Goal: Task Accomplishment & Management: Manage account settings

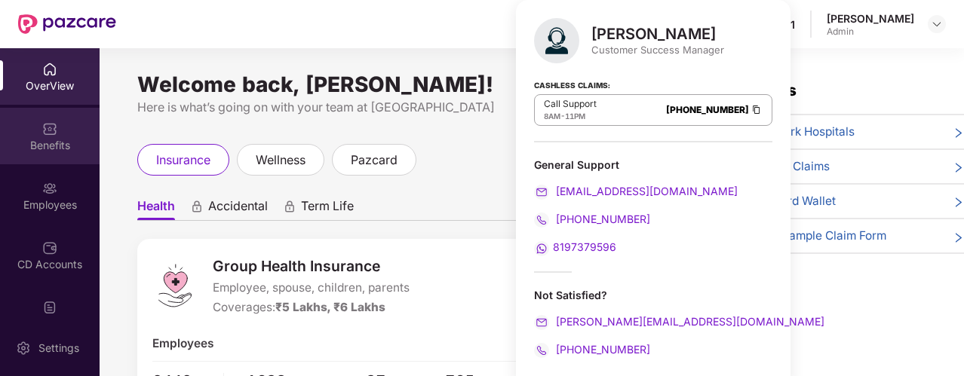
click at [77, 129] on div "Benefits" at bounding box center [50, 136] width 100 height 57
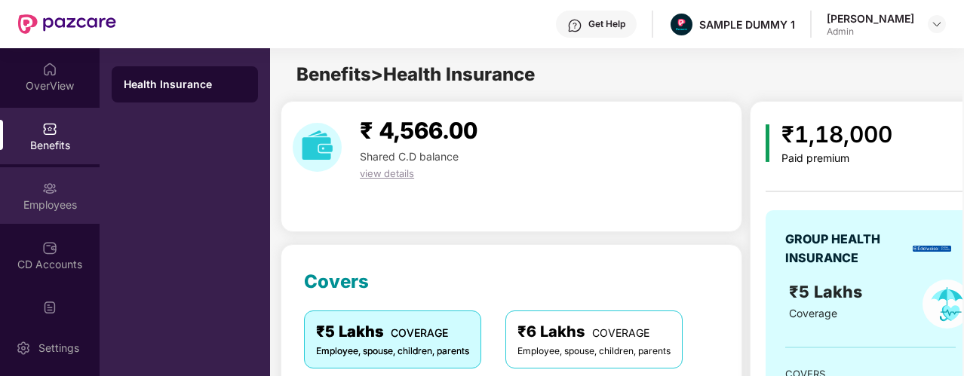
click at [26, 198] on div "Employees" at bounding box center [50, 205] width 100 height 15
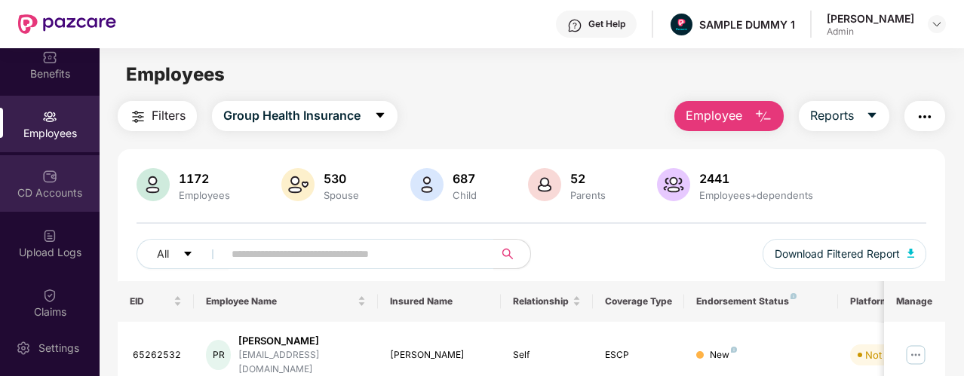
scroll to position [80, 0]
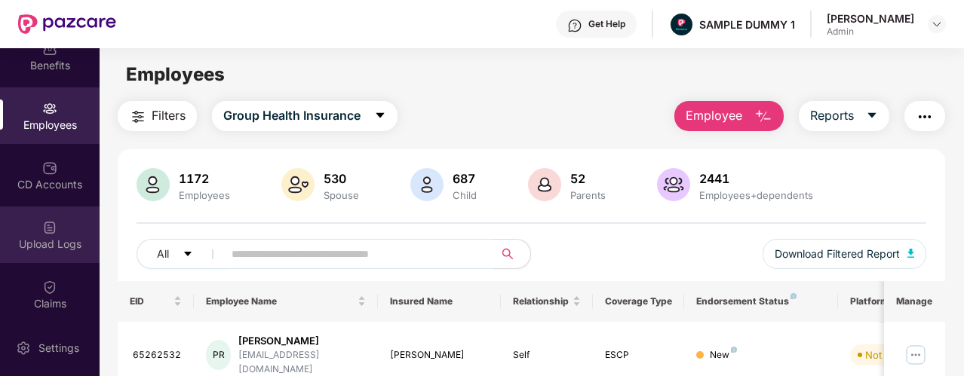
click at [35, 238] on div "Upload Logs" at bounding box center [50, 244] width 100 height 15
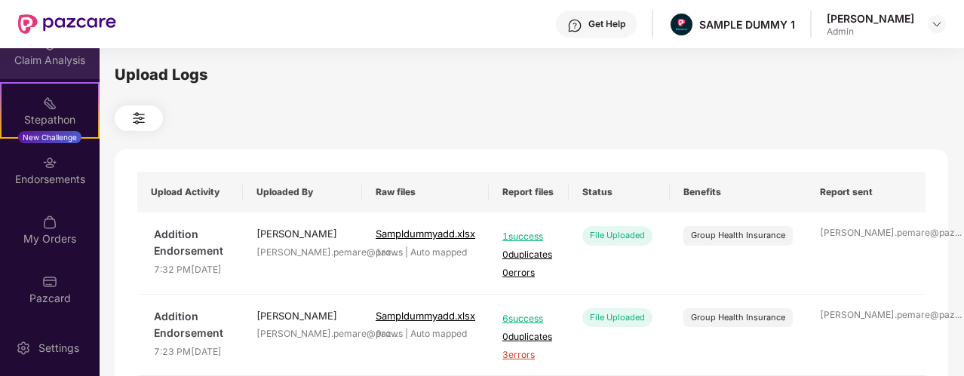
scroll to position [382, 0]
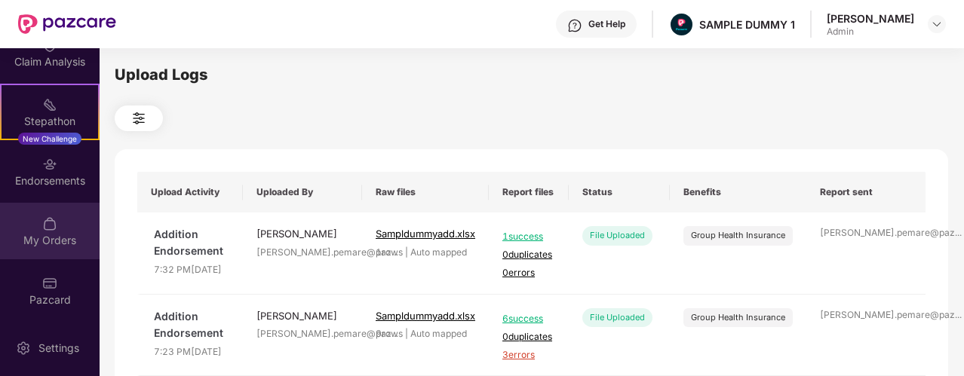
click at [42, 244] on div "My Orders" at bounding box center [50, 240] width 100 height 15
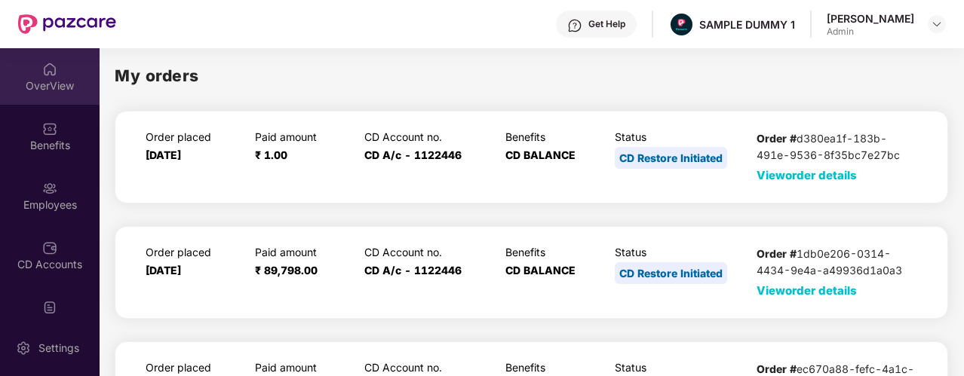
click at [40, 91] on div "OverView" at bounding box center [50, 85] width 100 height 15
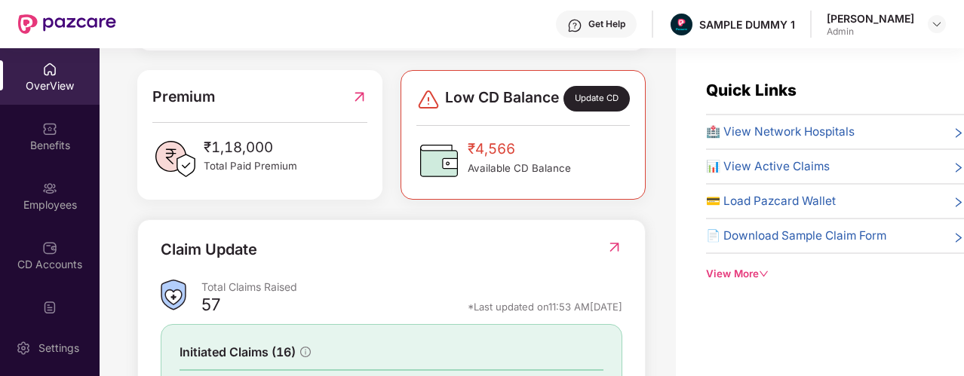
scroll to position [559, 0]
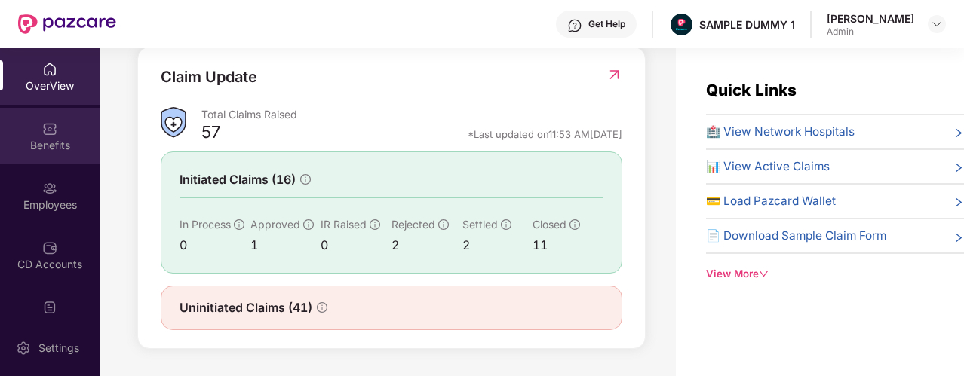
click at [71, 136] on div "Benefits" at bounding box center [50, 136] width 100 height 57
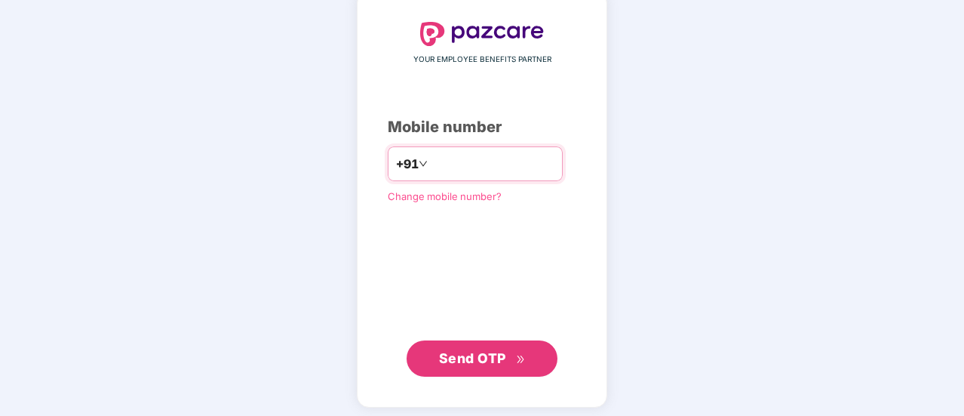
scroll to position [83, 0]
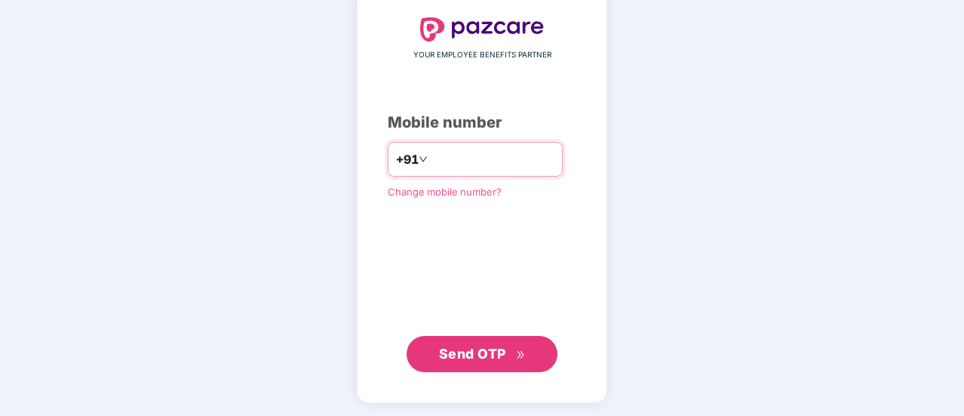
type input "**********"
click at [466, 339] on button "Send OTP" at bounding box center [482, 354] width 151 height 36
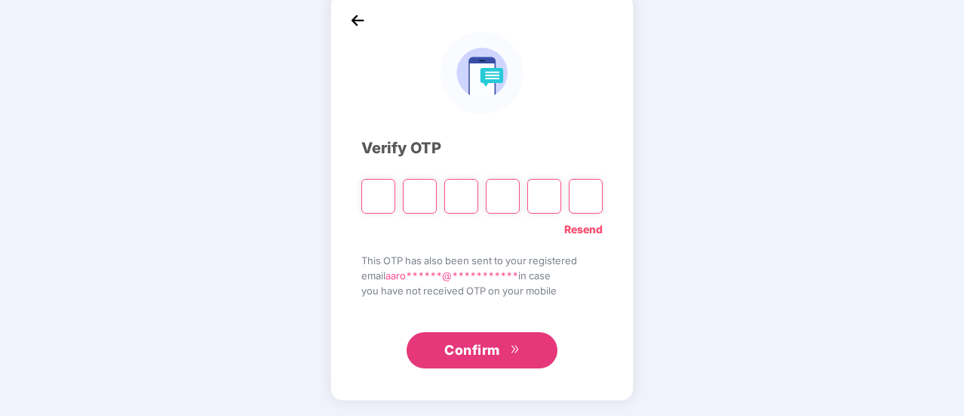
scroll to position [75, 0]
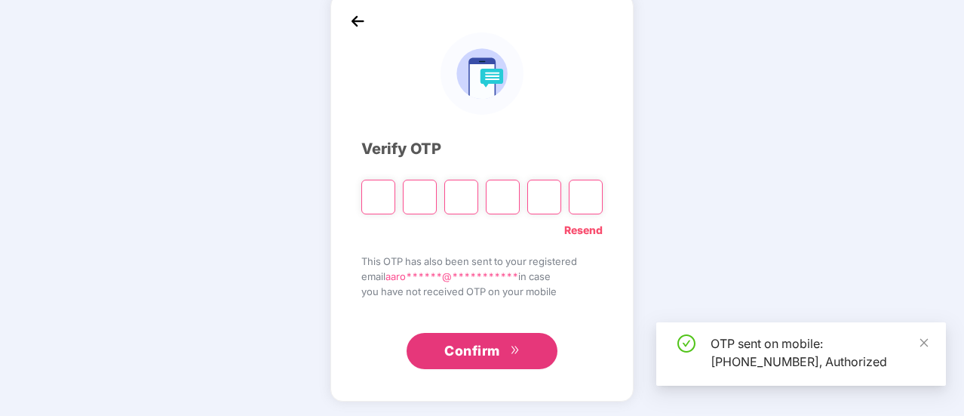
type input "*"
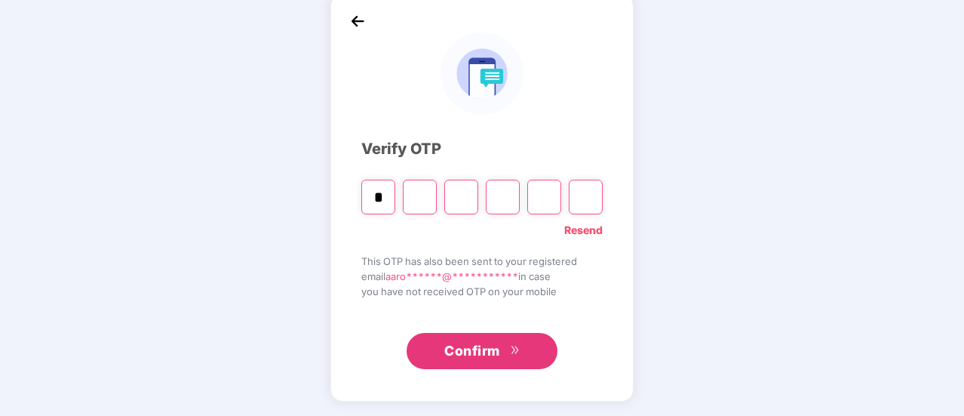
type input "*"
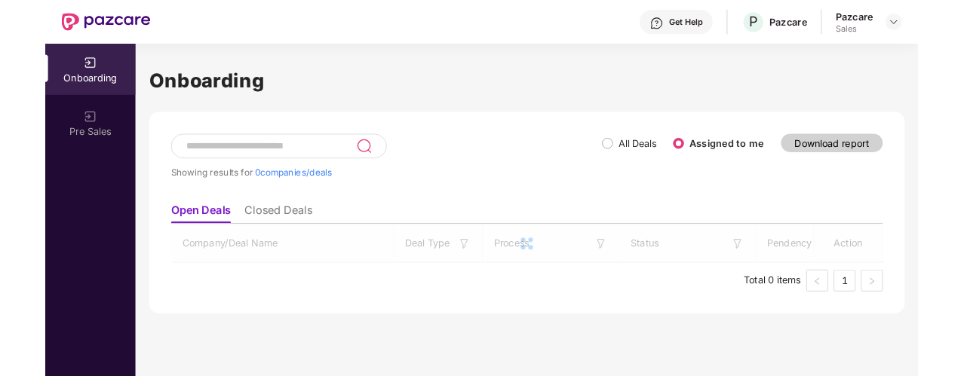
scroll to position [0, 0]
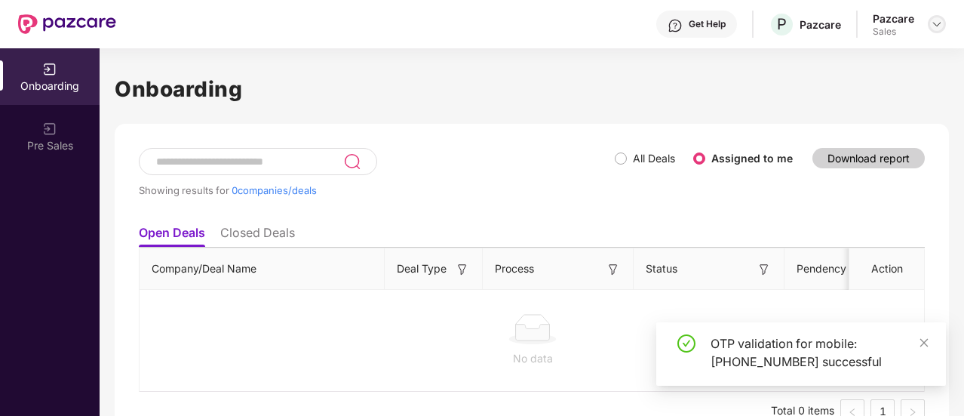
click at [932, 25] on img at bounding box center [937, 24] width 12 height 12
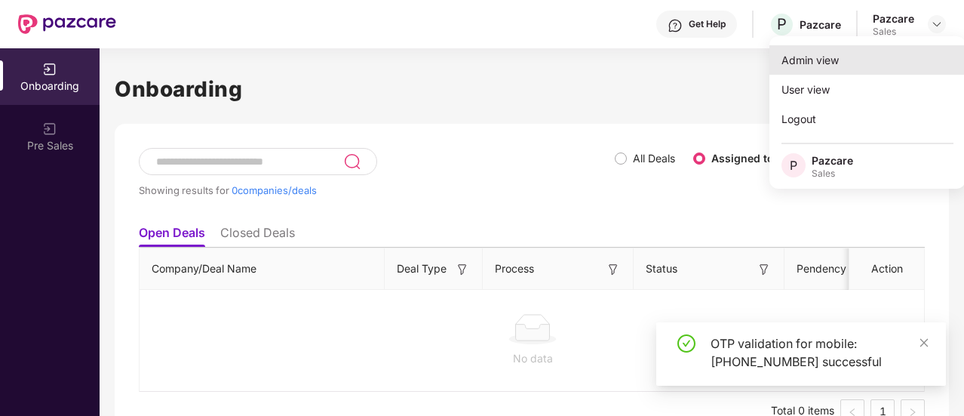
click at [810, 63] on div "Admin view" at bounding box center [868, 59] width 196 height 29
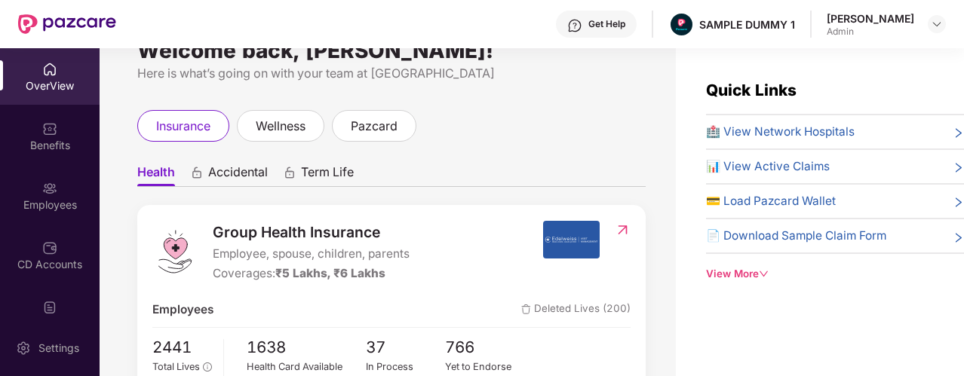
scroll to position [41, 0]
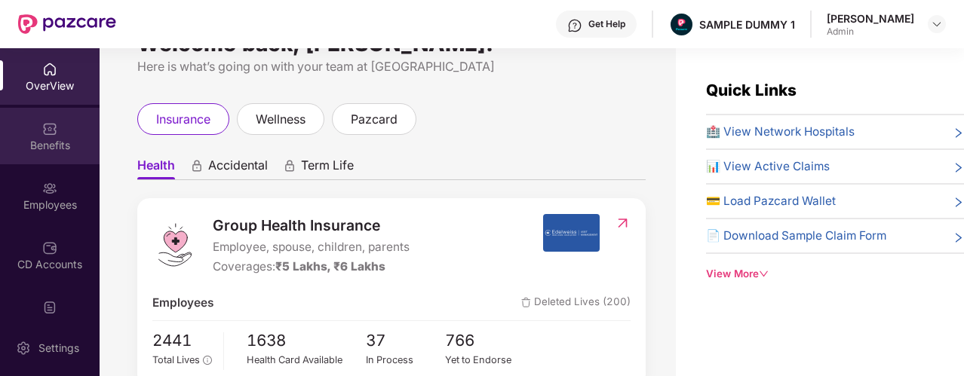
click at [78, 131] on div "Benefits" at bounding box center [50, 136] width 100 height 57
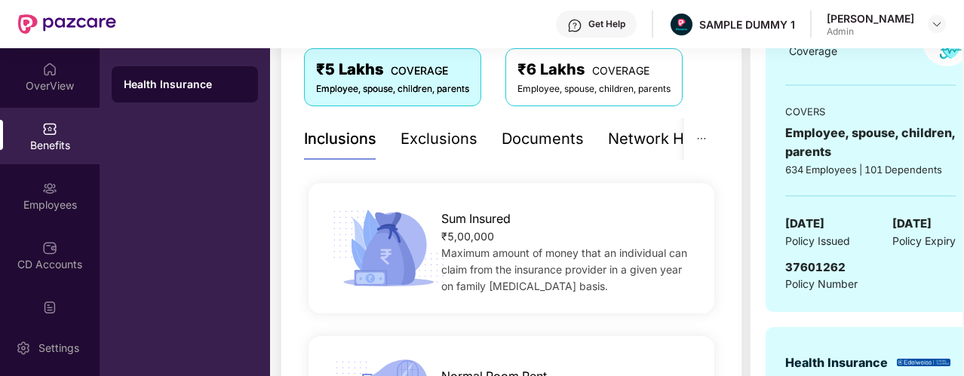
scroll to position [265, 0]
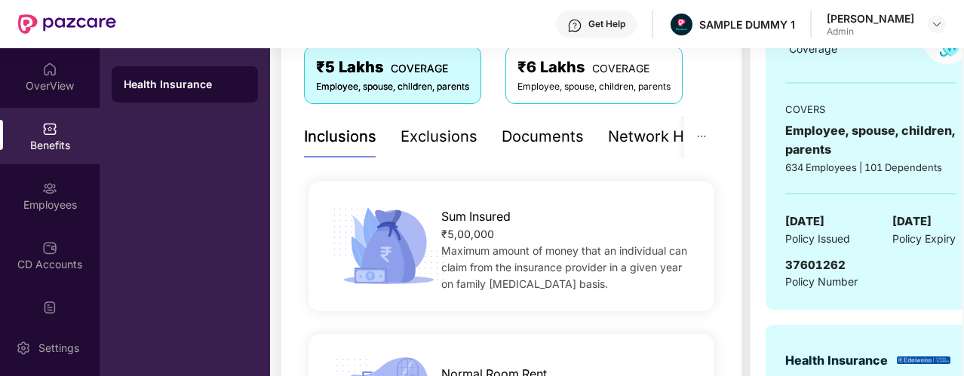
click at [420, 130] on div "Exclusions" at bounding box center [439, 136] width 77 height 23
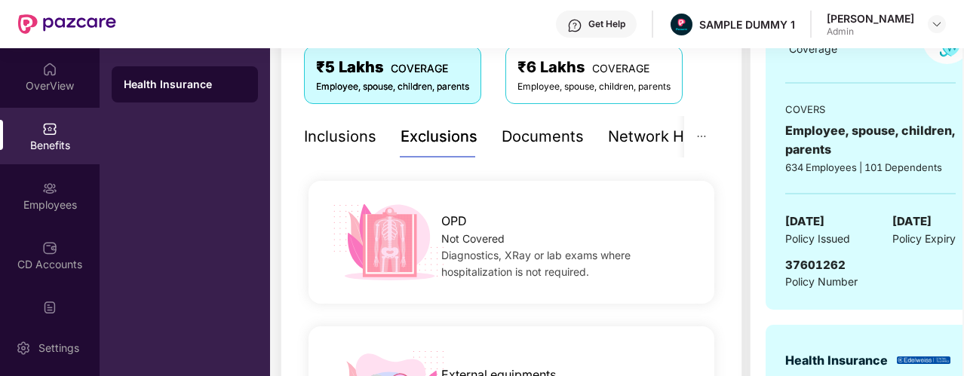
click at [546, 141] on div "Documents" at bounding box center [543, 136] width 82 height 23
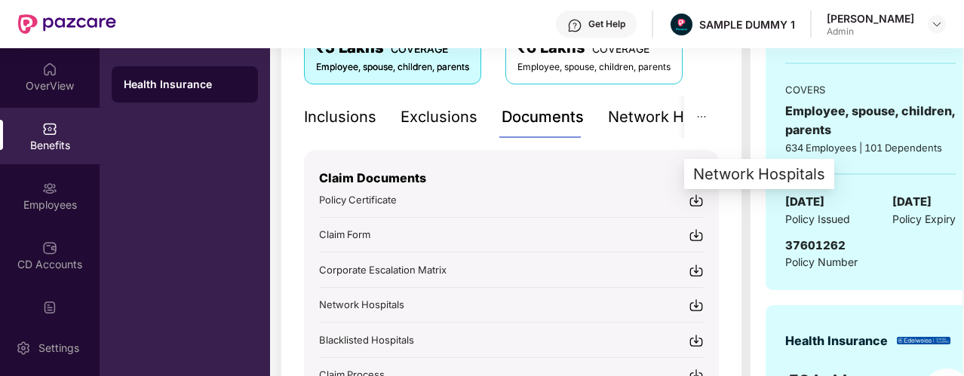
scroll to position [330, 0]
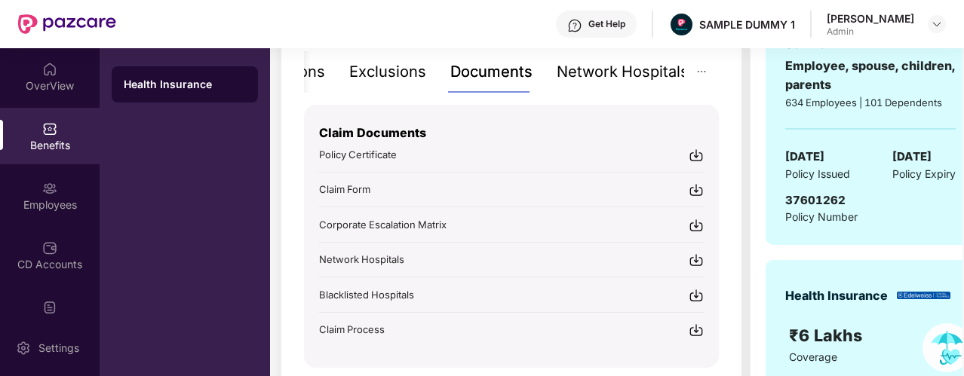
click at [618, 66] on div "Network Hospitals" at bounding box center [623, 71] width 132 height 23
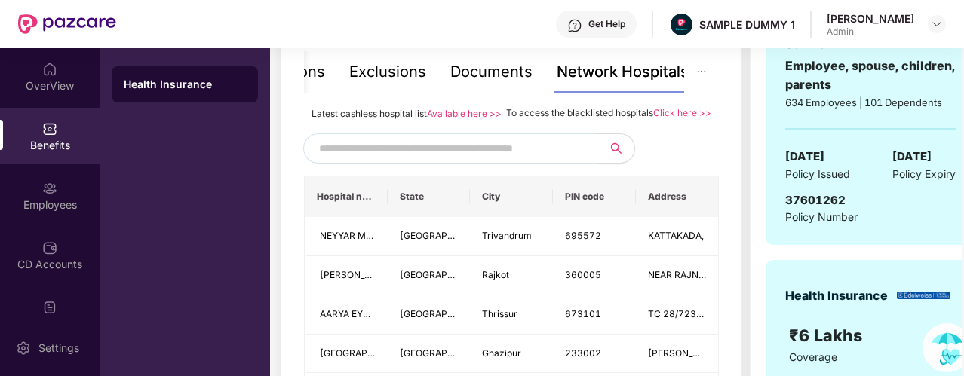
click at [518, 158] on input "text" at bounding box center [448, 148] width 258 height 23
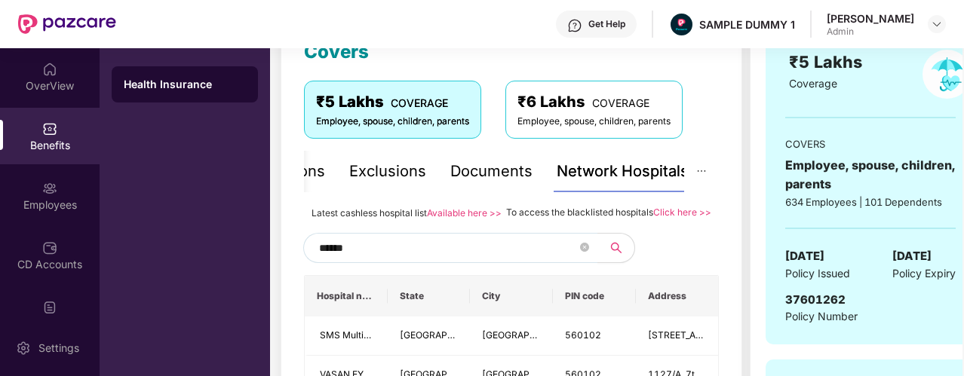
scroll to position [228, 0]
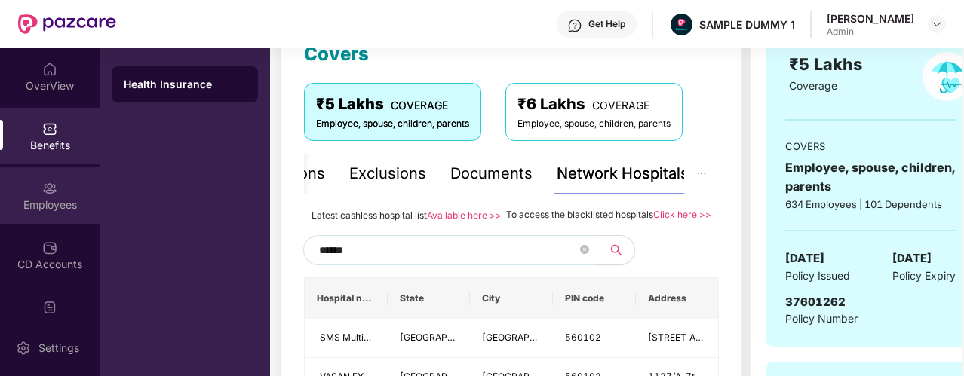
type input "******"
click at [76, 189] on div "Employees" at bounding box center [50, 195] width 100 height 57
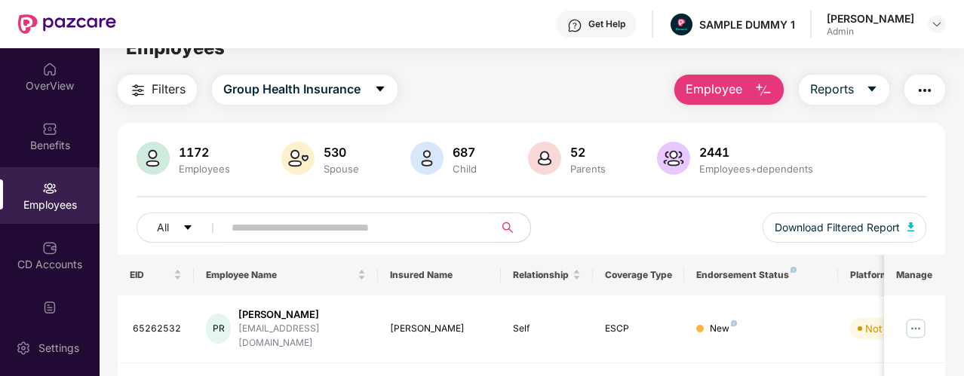
scroll to position [0, 0]
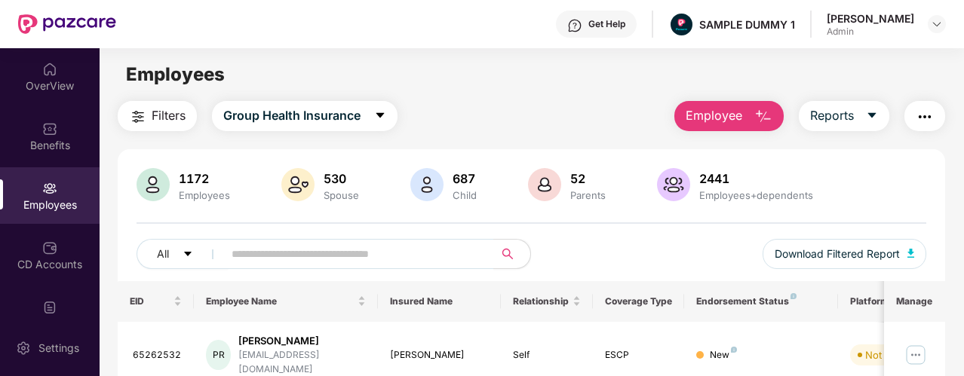
click at [709, 114] on span "Employee" at bounding box center [714, 115] width 57 height 19
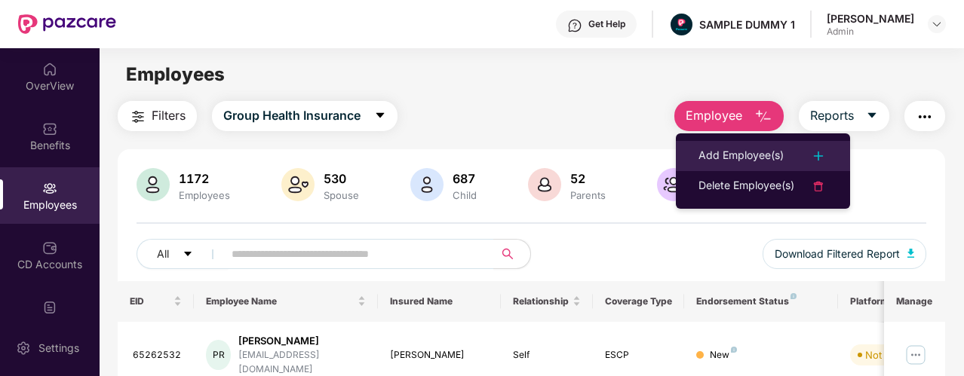
click at [707, 158] on div "Add Employee(s)" at bounding box center [741, 156] width 85 height 18
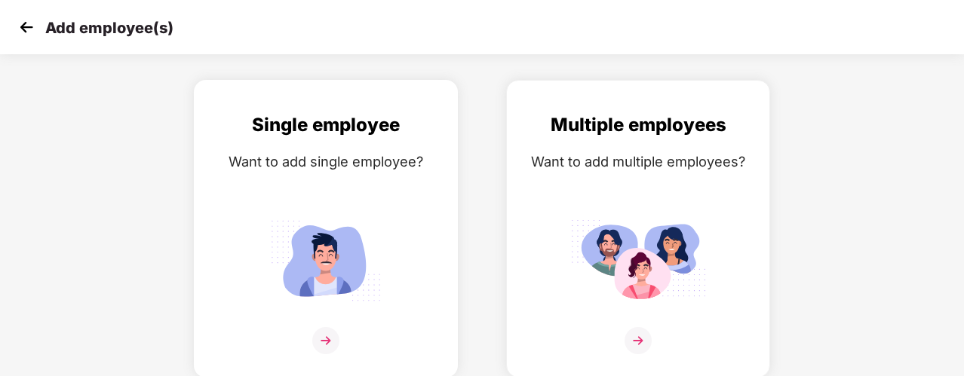
click at [312, 199] on div "Single employee Want to add single employee?" at bounding box center [326, 242] width 232 height 263
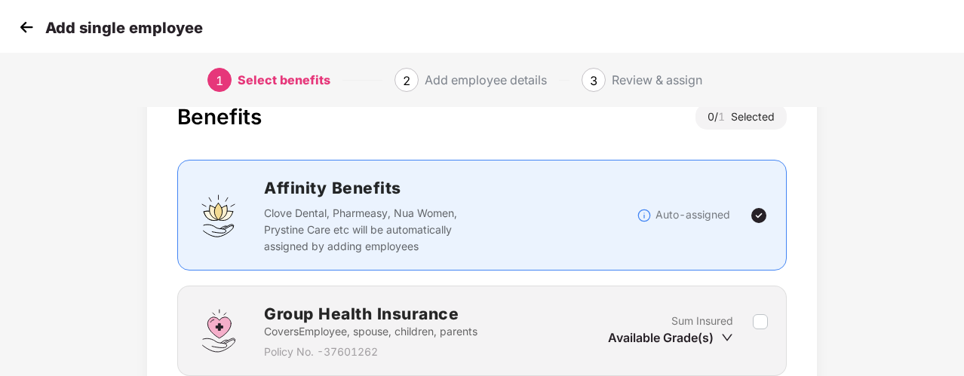
scroll to position [180, 0]
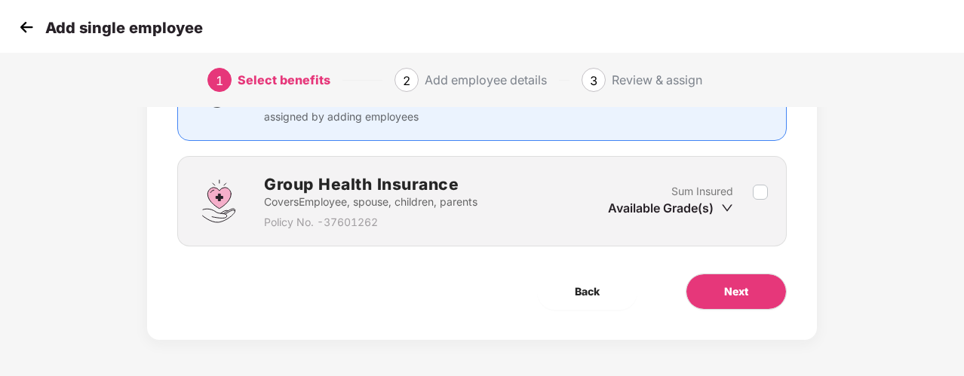
click at [750, 194] on div "Sum Insured Available Grade(s)" at bounding box center [680, 201] width 145 height 37
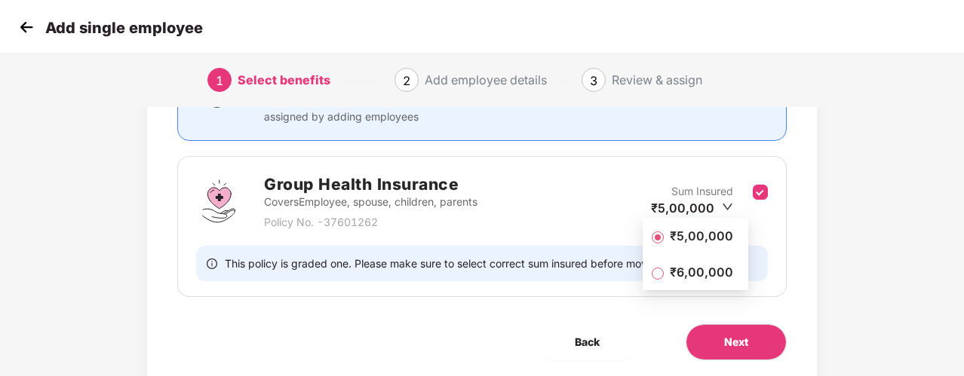
click at [717, 232] on span "₹5,00,000" at bounding box center [701, 236] width 75 height 17
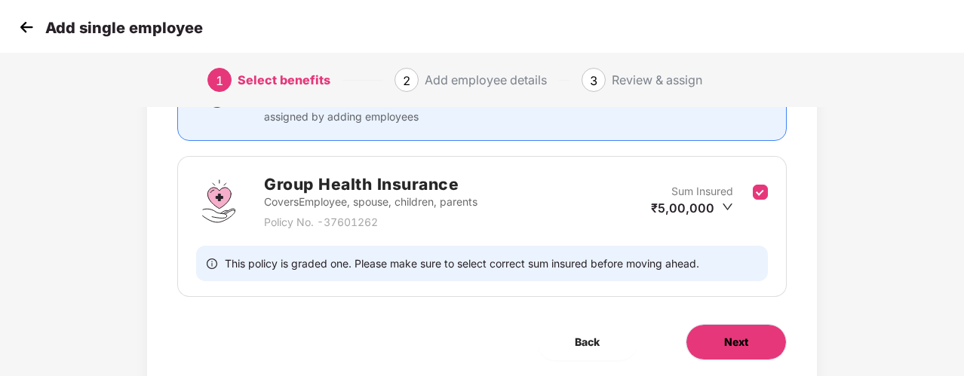
click at [738, 330] on button "Next" at bounding box center [736, 342] width 101 height 36
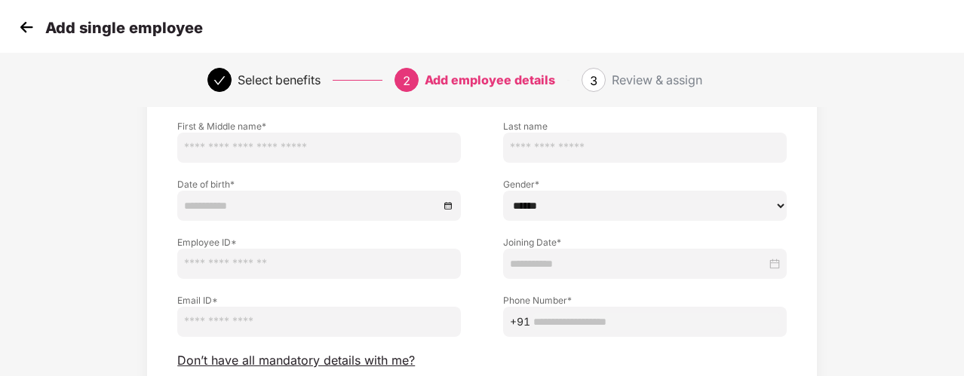
scroll to position [158, 0]
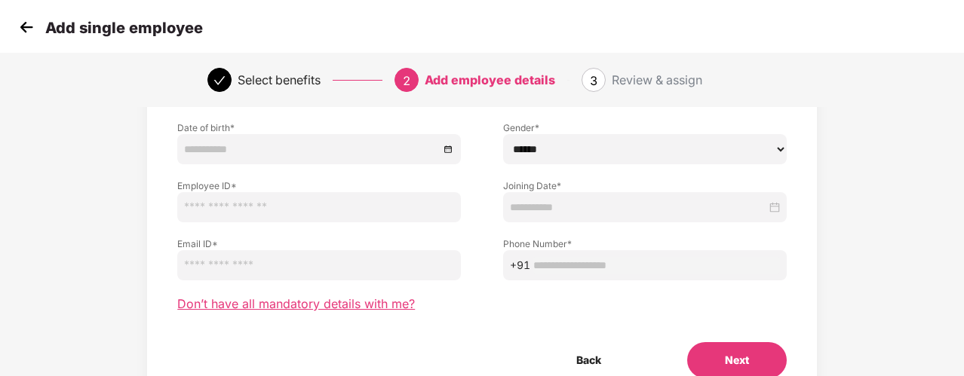
click at [287, 306] on span "Don’t have all mandatory details with me?" at bounding box center [296, 304] width 238 height 16
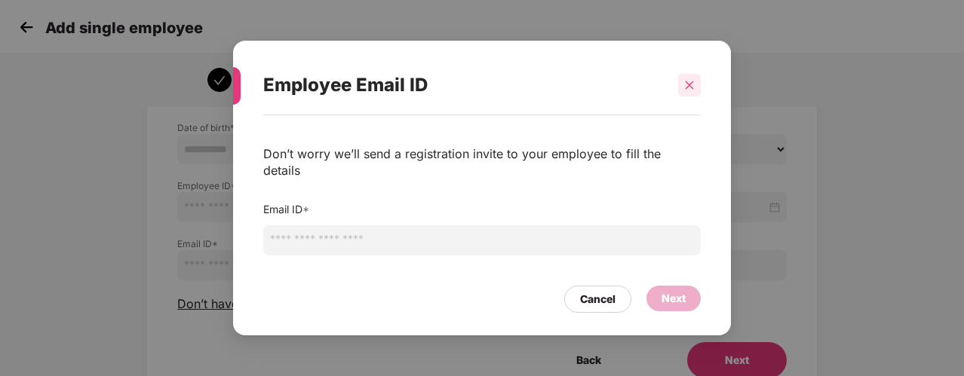
click at [688, 91] on icon "close" at bounding box center [689, 85] width 11 height 11
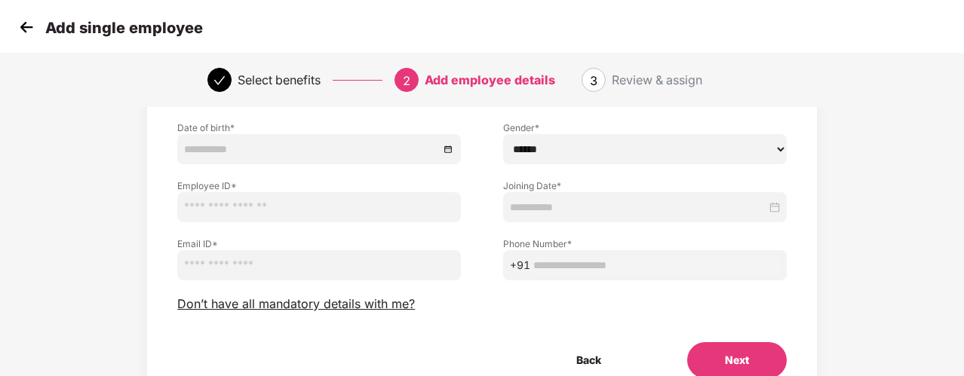
click at [30, 23] on img at bounding box center [26, 27] width 23 height 23
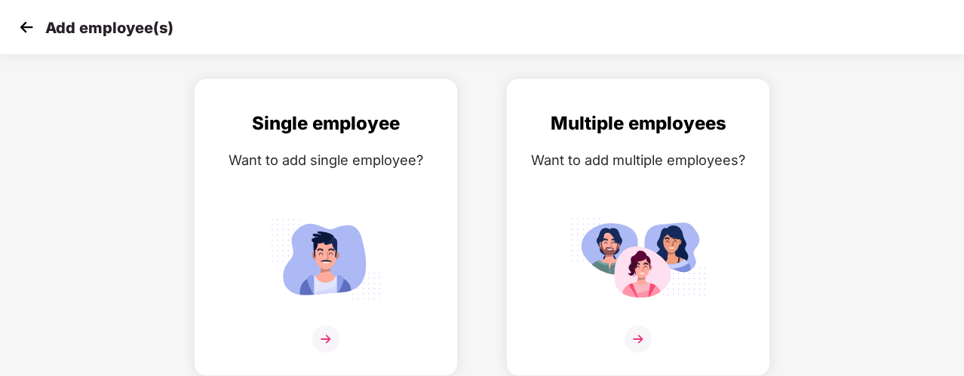
scroll to position [50, 0]
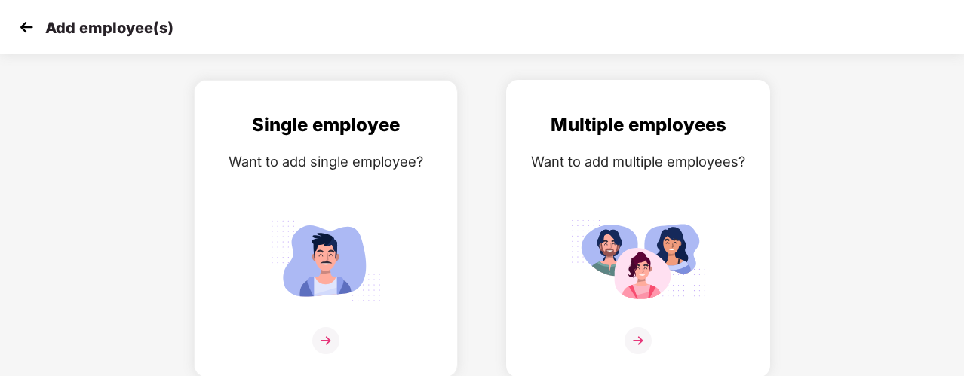
click at [530, 108] on div "Multiple employees Want to add multiple employees?" at bounding box center [638, 229] width 264 height 298
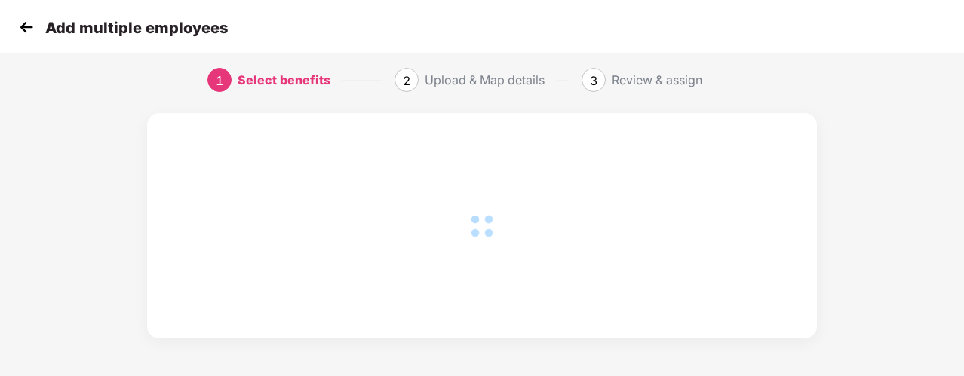
scroll to position [158, 0]
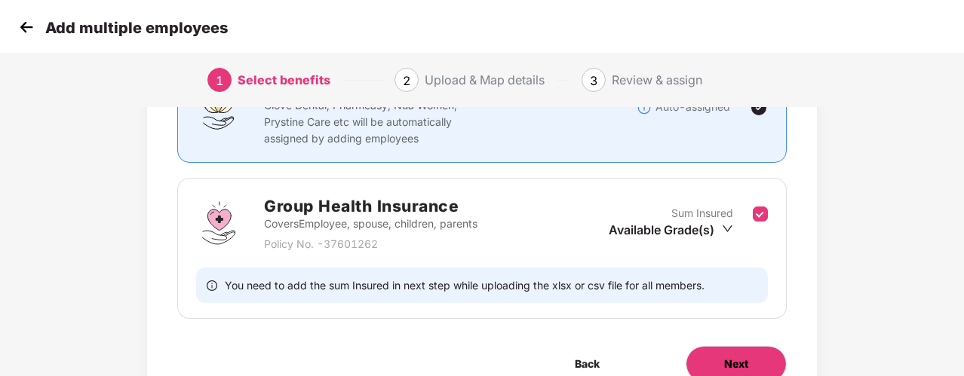
click at [700, 360] on button "Next" at bounding box center [736, 364] width 101 height 36
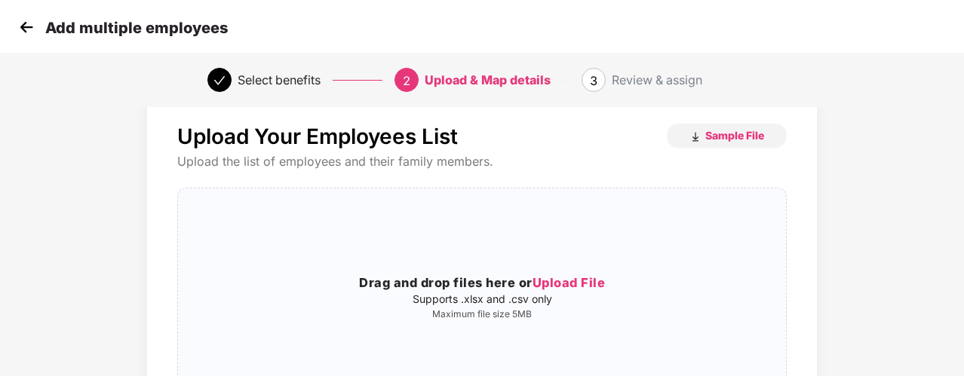
scroll to position [14, 0]
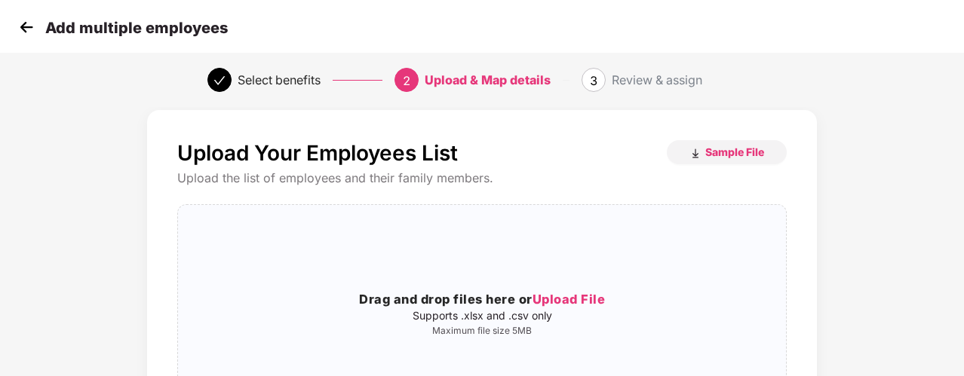
click at [14, 26] on div "Add multiple employees" at bounding box center [482, 27] width 964 height 54
click at [23, 29] on img at bounding box center [26, 27] width 23 height 23
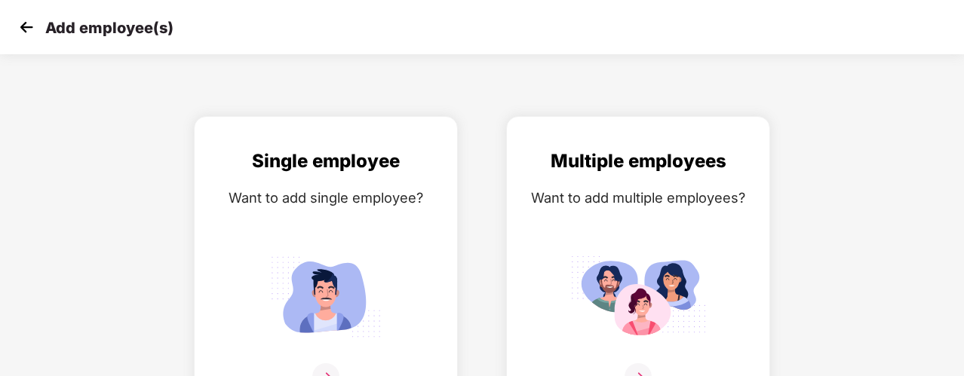
click at [23, 29] on img at bounding box center [26, 27] width 23 height 23
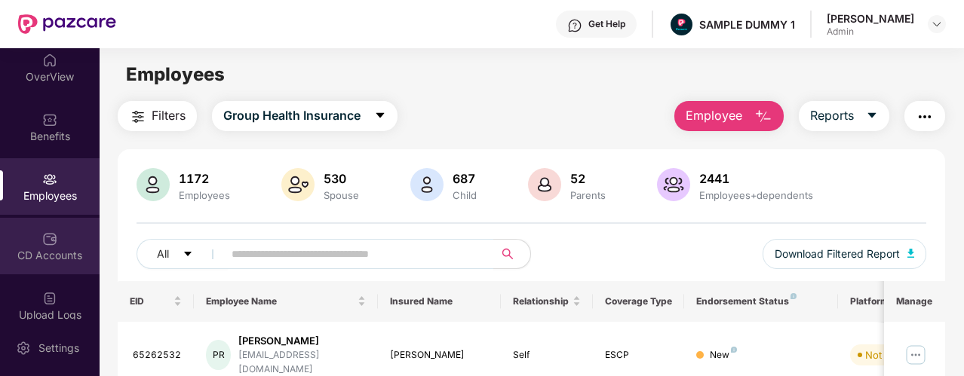
scroll to position [5, 0]
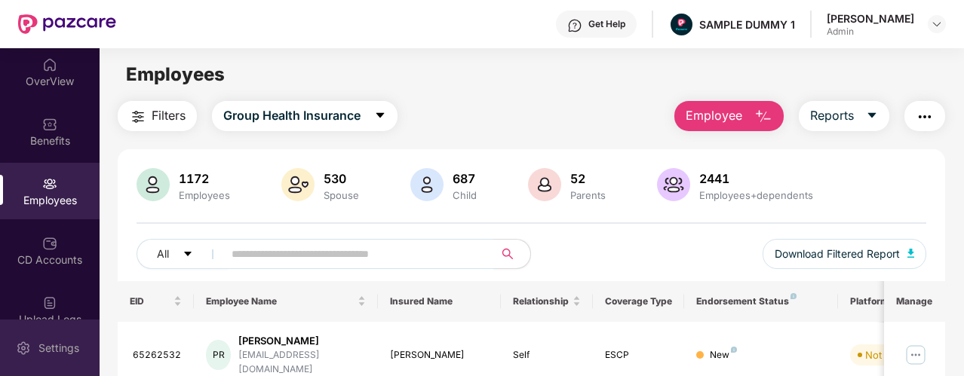
click at [63, 345] on div "Settings" at bounding box center [59, 348] width 50 height 15
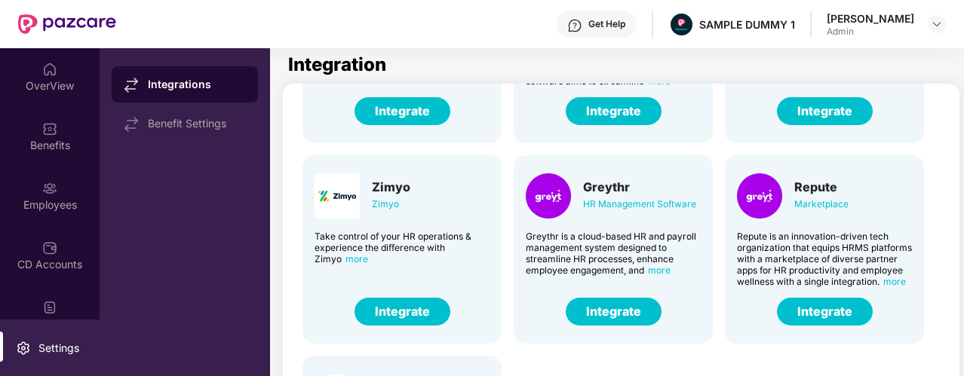
scroll to position [167, 0]
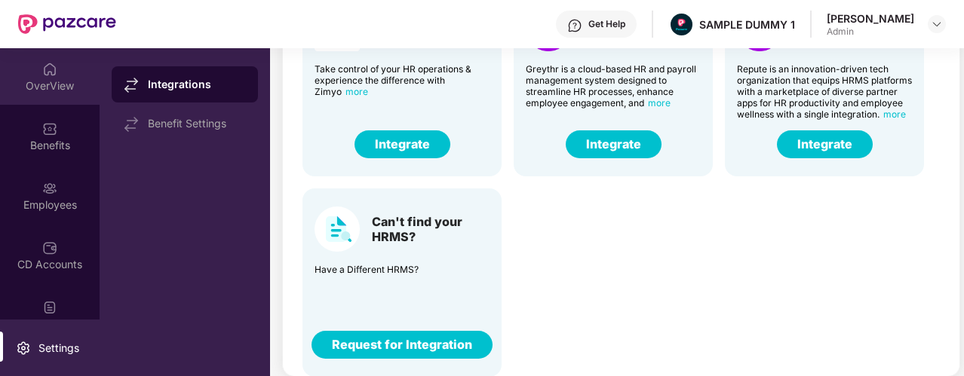
click at [46, 86] on div "OverView" at bounding box center [50, 85] width 100 height 15
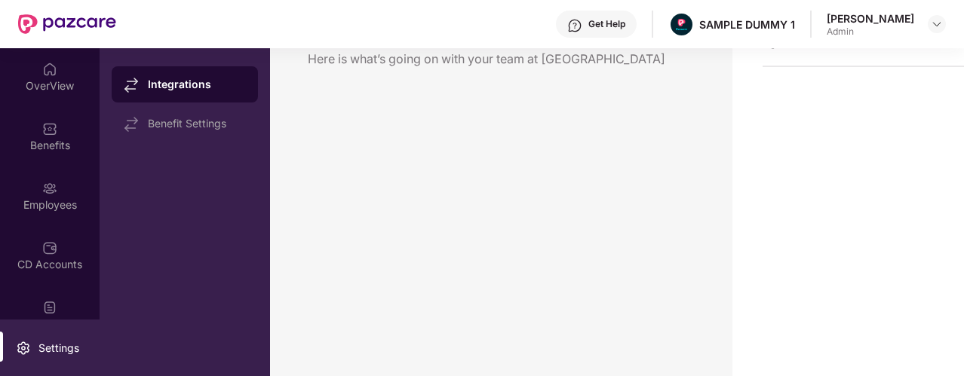
scroll to position [48, 0]
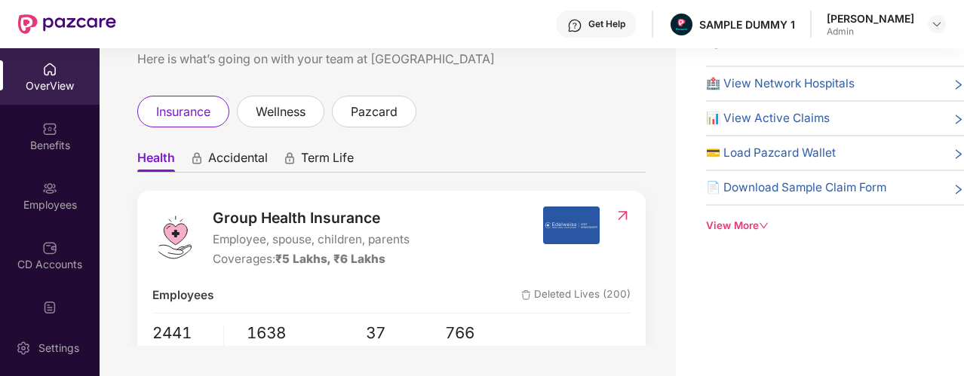
click at [59, 189] on div "Employees" at bounding box center [50, 195] width 100 height 57
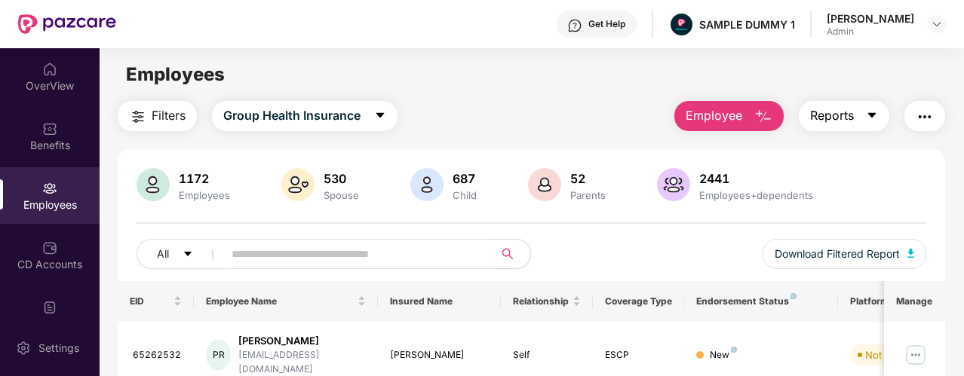
click at [834, 117] on span "Reports" at bounding box center [832, 115] width 44 height 19
click at [929, 117] on img "button" at bounding box center [925, 117] width 18 height 18
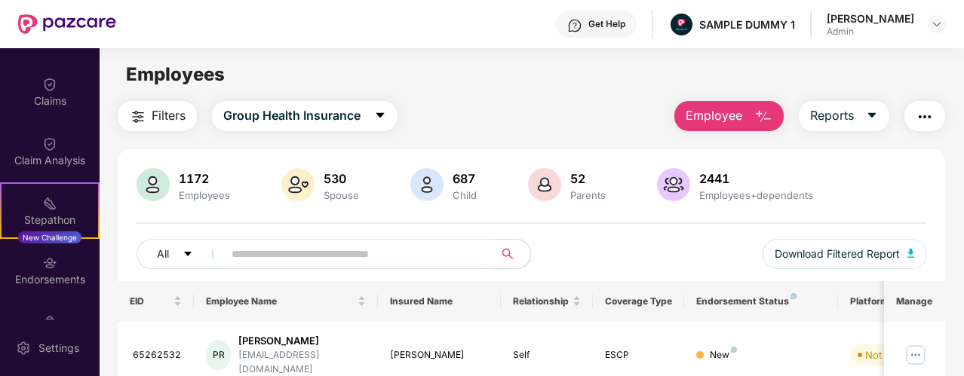
scroll to position [338, 0]
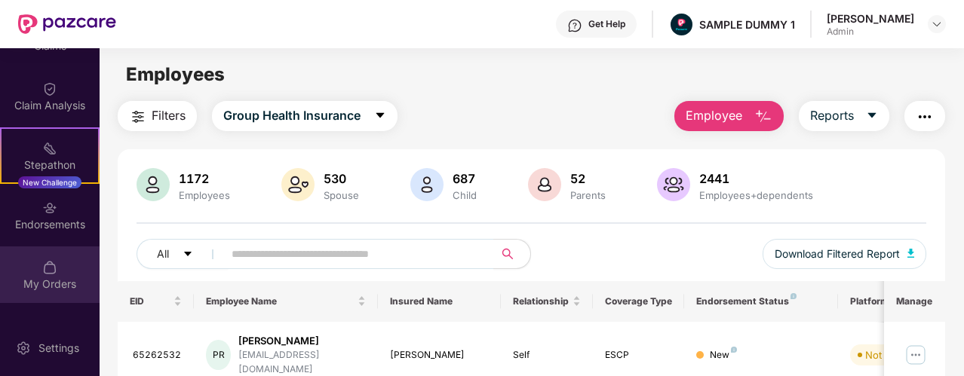
click at [31, 281] on div "My Orders" at bounding box center [50, 284] width 100 height 15
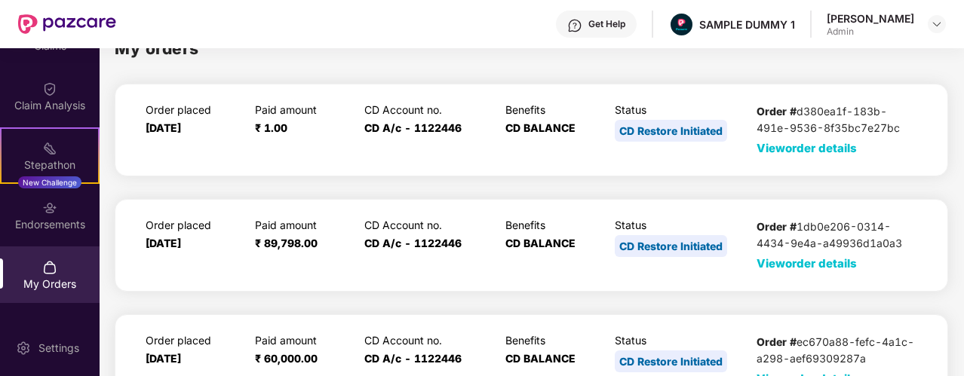
scroll to position [35, 0]
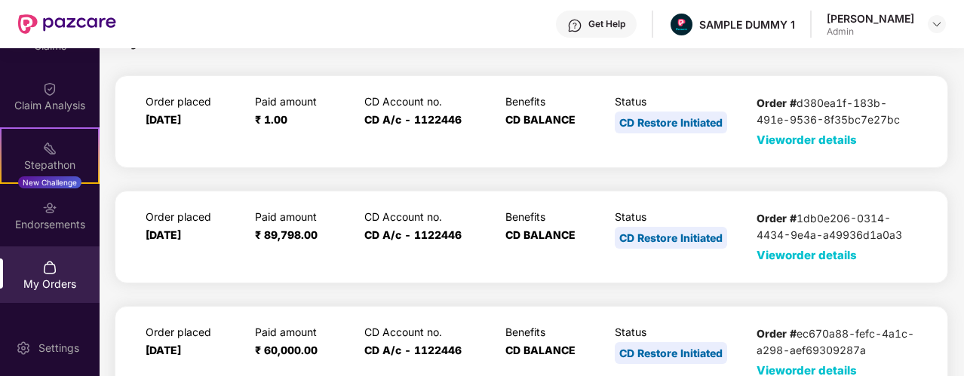
click at [794, 140] on span "View order details" at bounding box center [807, 140] width 100 height 14
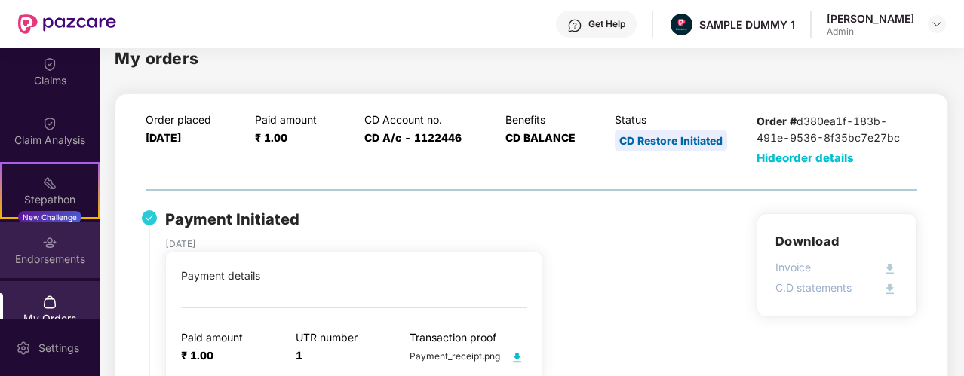
scroll to position [303, 0]
click at [60, 252] on div "Endorsements" at bounding box center [50, 259] width 100 height 15
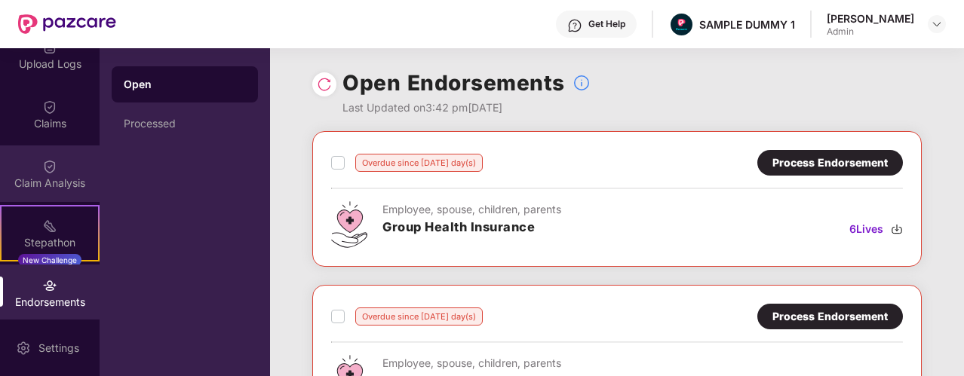
scroll to position [160, 0]
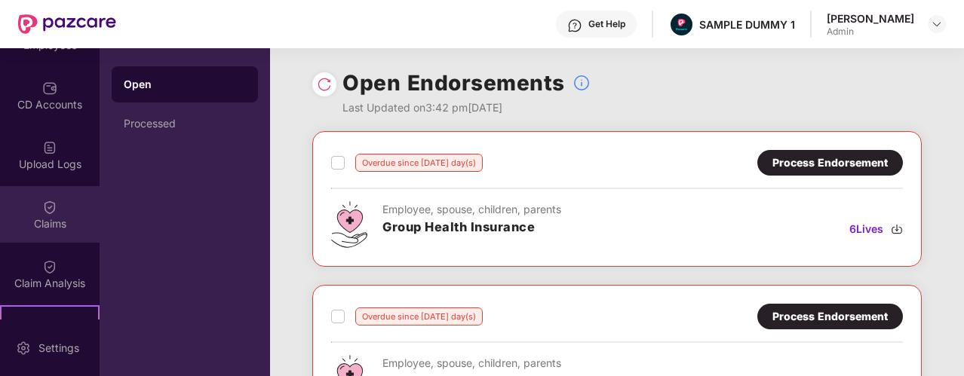
click at [45, 218] on div "Claims" at bounding box center [50, 224] width 100 height 15
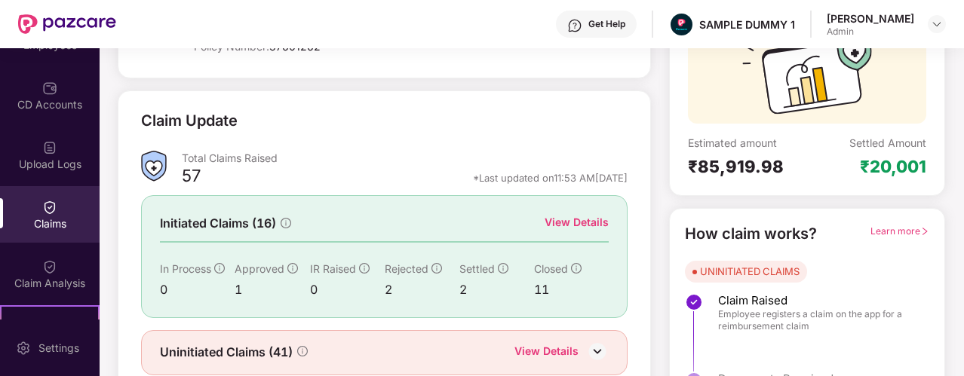
scroll to position [155, 0]
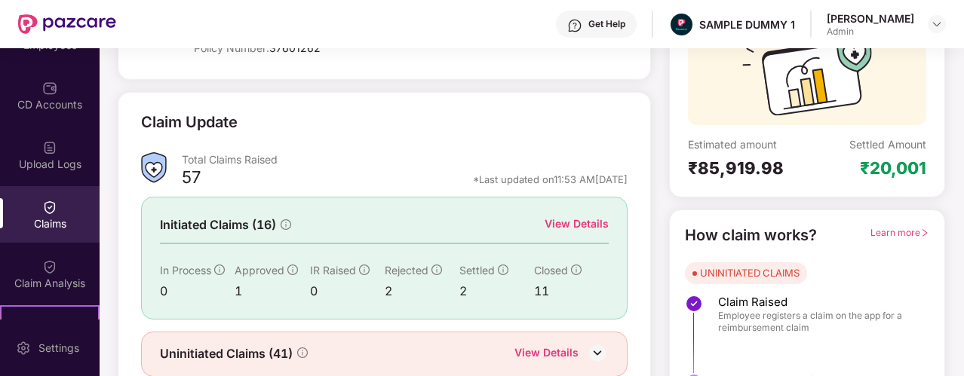
click at [582, 223] on div "View Details" at bounding box center [577, 224] width 64 height 17
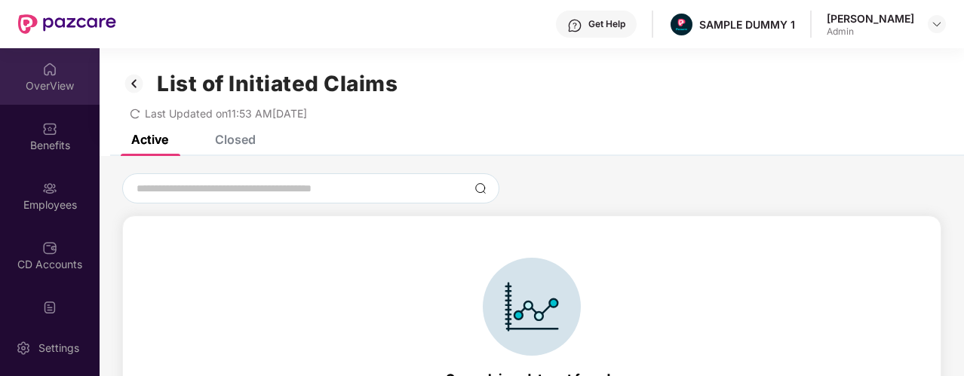
click at [44, 89] on div "OverView" at bounding box center [50, 85] width 100 height 15
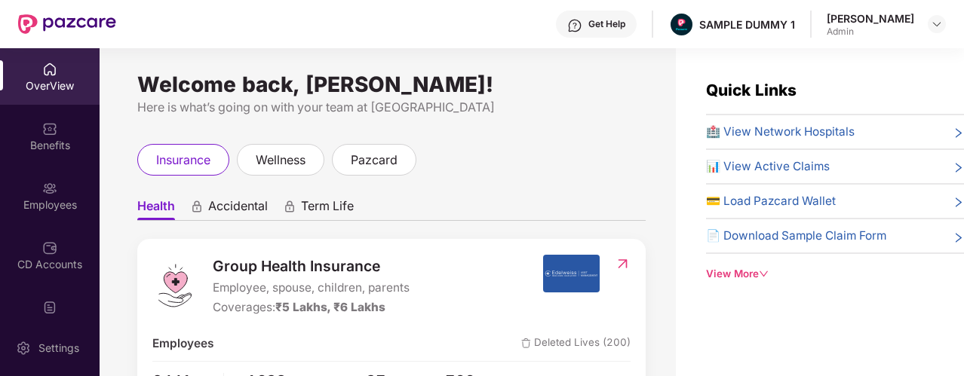
click at [582, 21] on img at bounding box center [574, 25] width 15 height 15
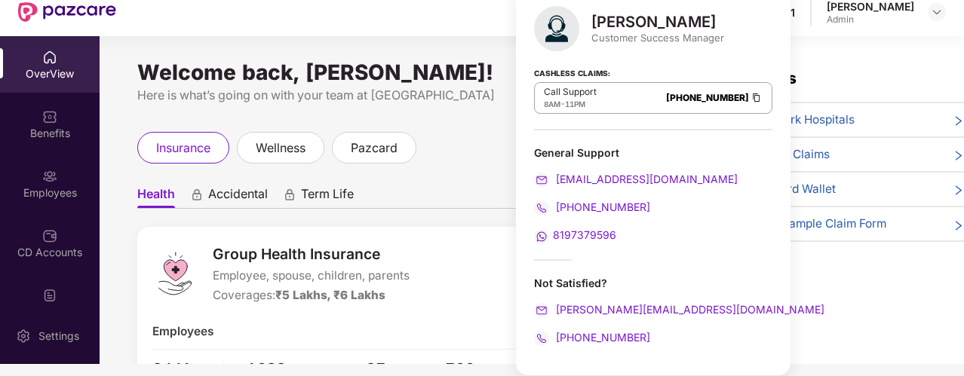
scroll to position [12, 0]
click at [476, 85] on div "Welcome back, Aaron Acto! Here is what’s going on with your team at Pazcare" at bounding box center [391, 85] width 508 height 38
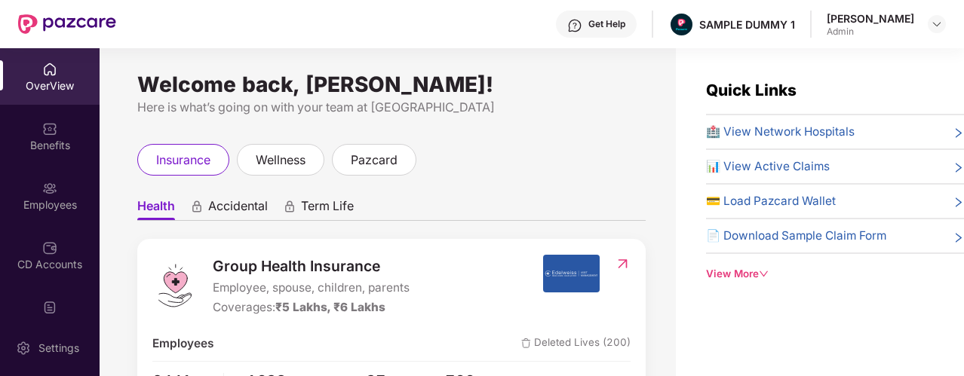
scroll to position [0, 0]
